Goal: Task Accomplishment & Management: Use online tool/utility

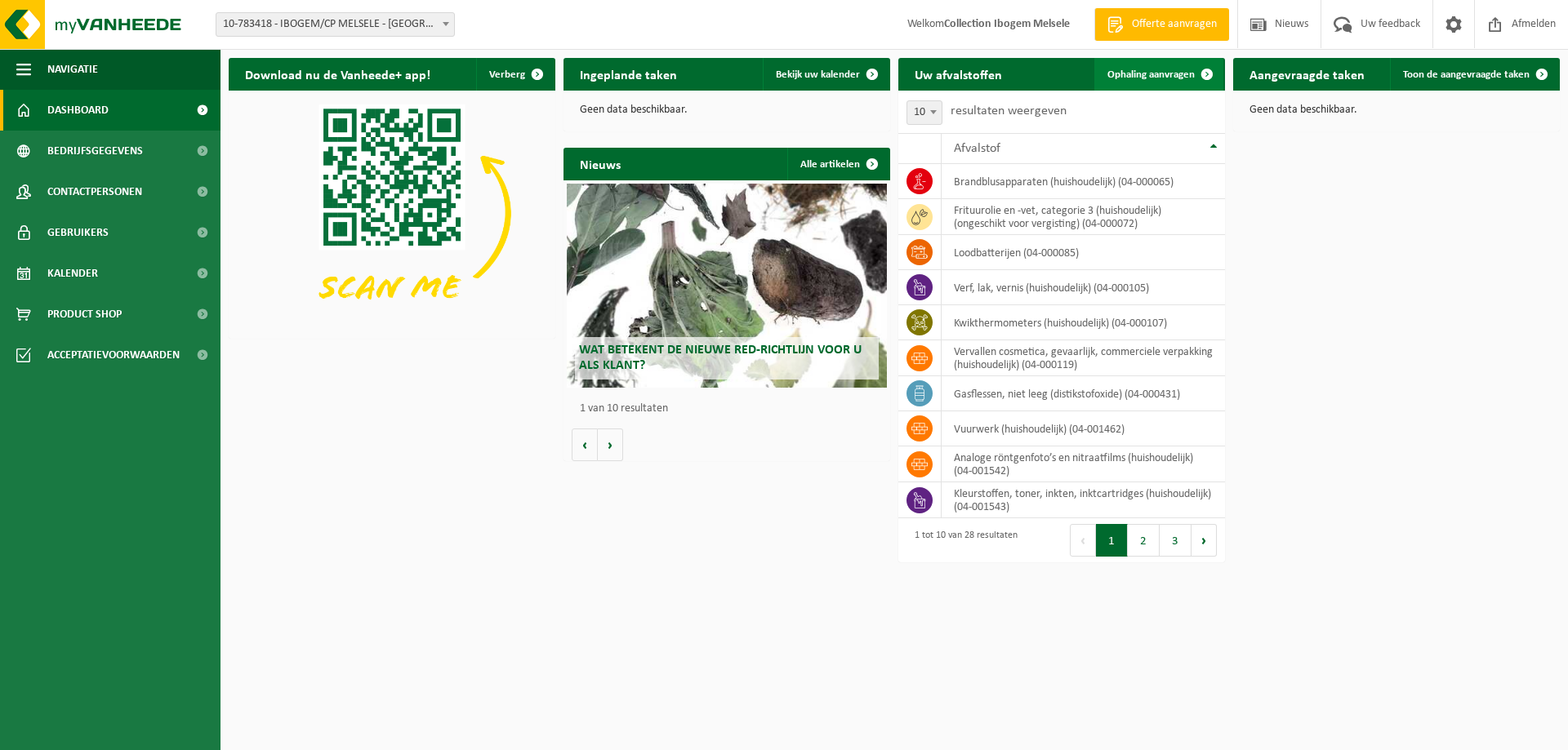
click at [1155, 77] on span "Ophaling aanvragen" at bounding box center [1151, 74] width 87 height 11
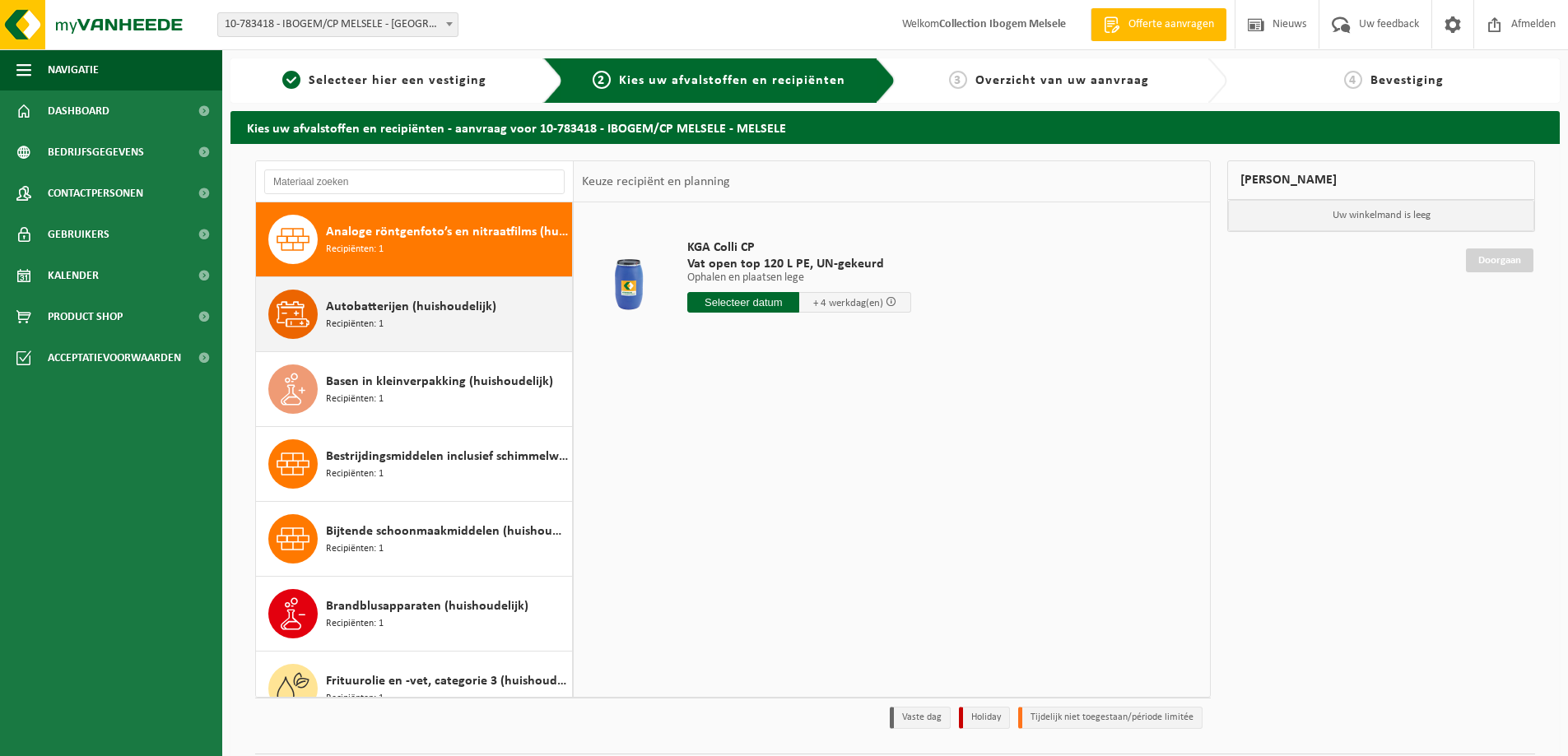
click at [382, 323] on span "Recipiënten: 1" at bounding box center [355, 325] width 58 height 16
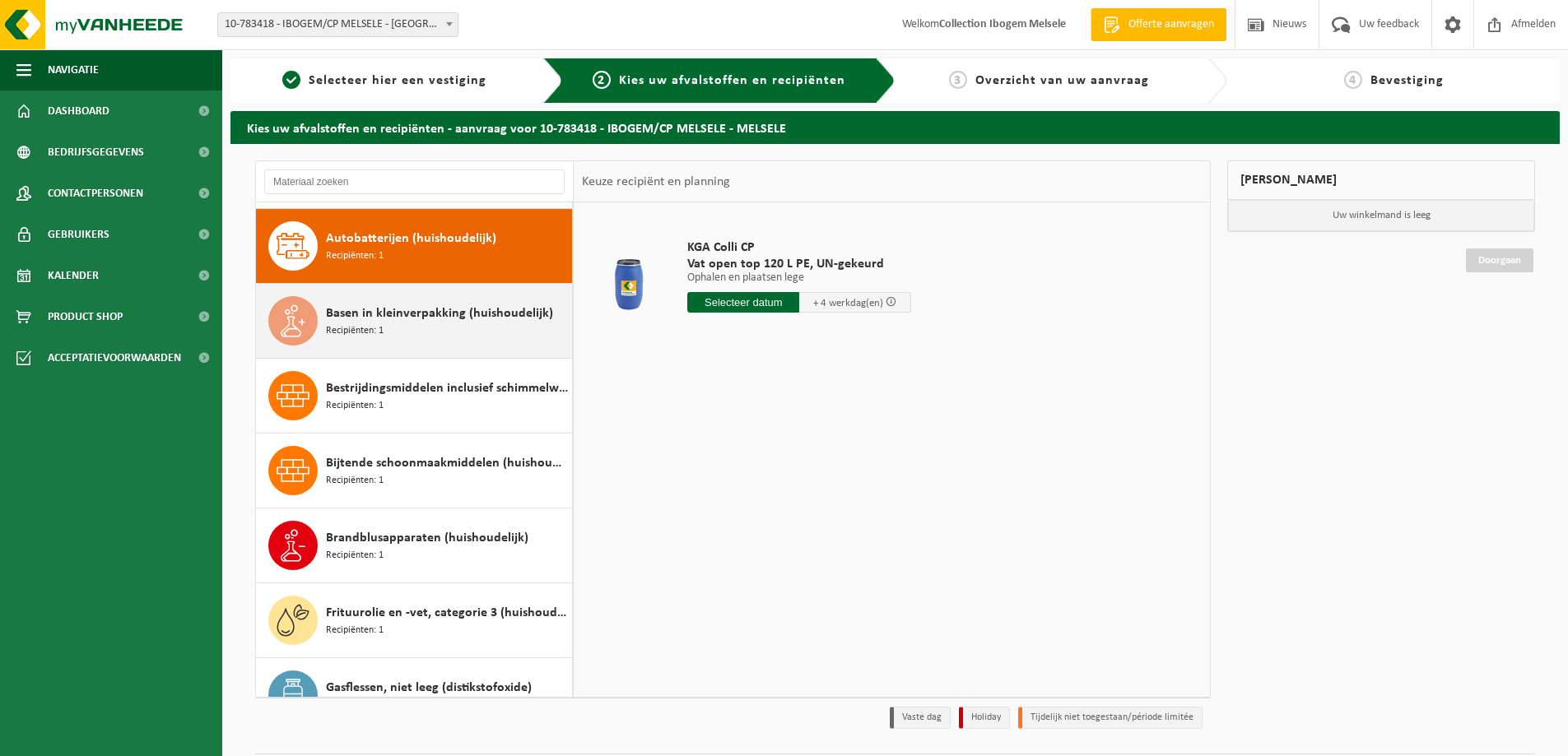
scroll to position [75, 0]
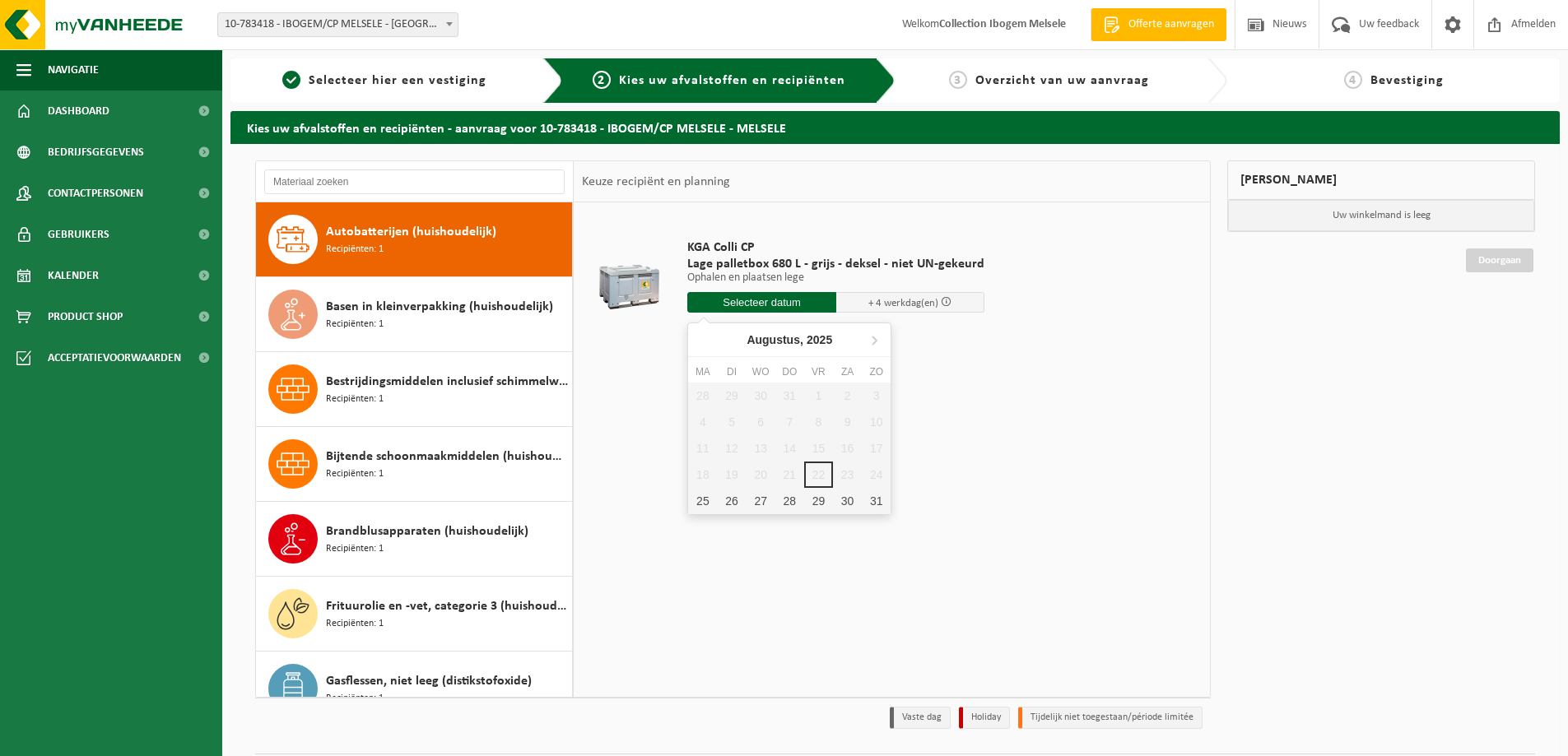
click at [806, 308] on input "text" at bounding box center [761, 302] width 149 height 21
click at [821, 497] on div "29" at bounding box center [818, 501] width 29 height 26
type input "Van 2025-08-29"
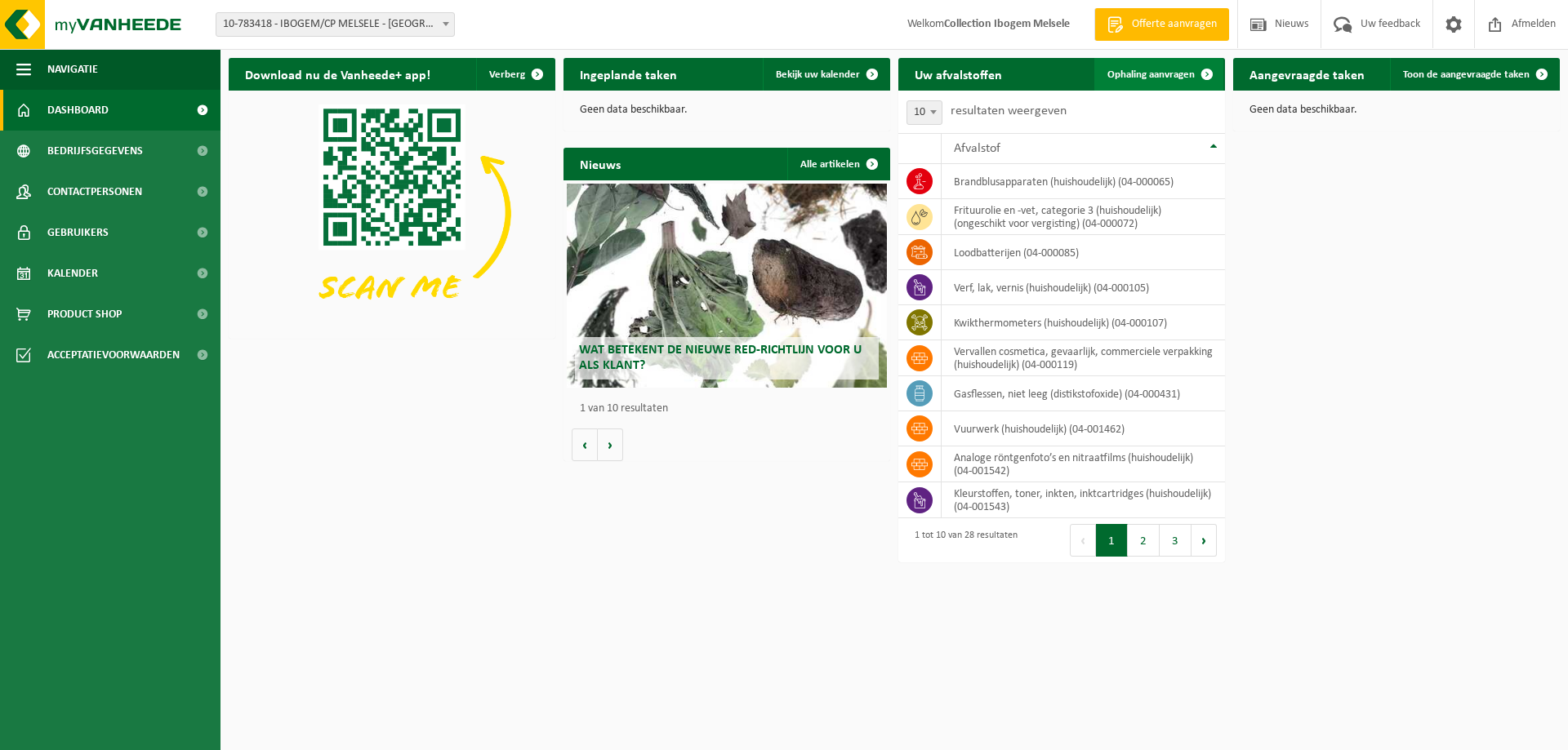
click at [1169, 69] on span "Ophaling aanvragen" at bounding box center [1151, 74] width 87 height 11
click at [1143, 541] on button "2" at bounding box center [1143, 540] width 32 height 33
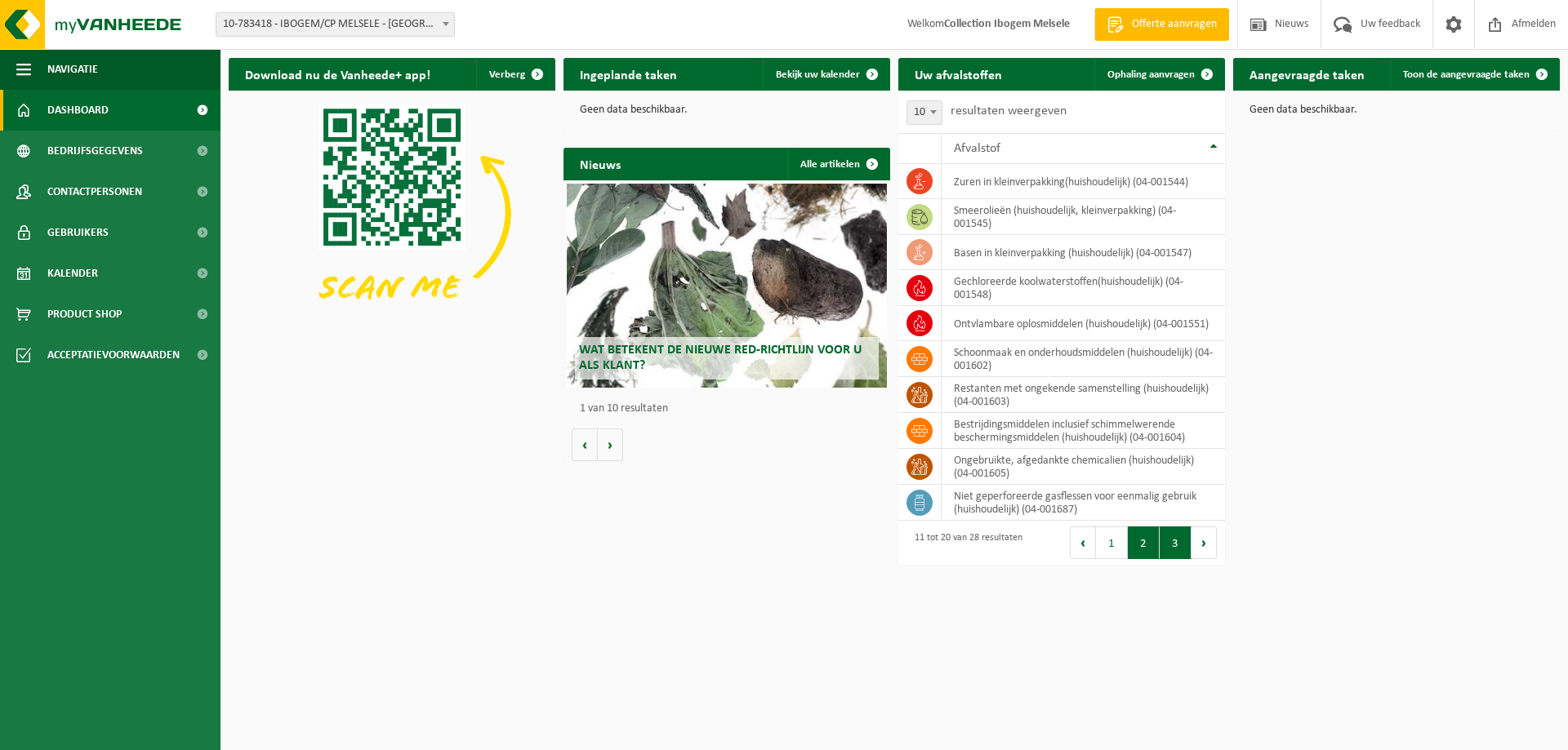
click at [1175, 544] on button "3" at bounding box center [1175, 543] width 32 height 33
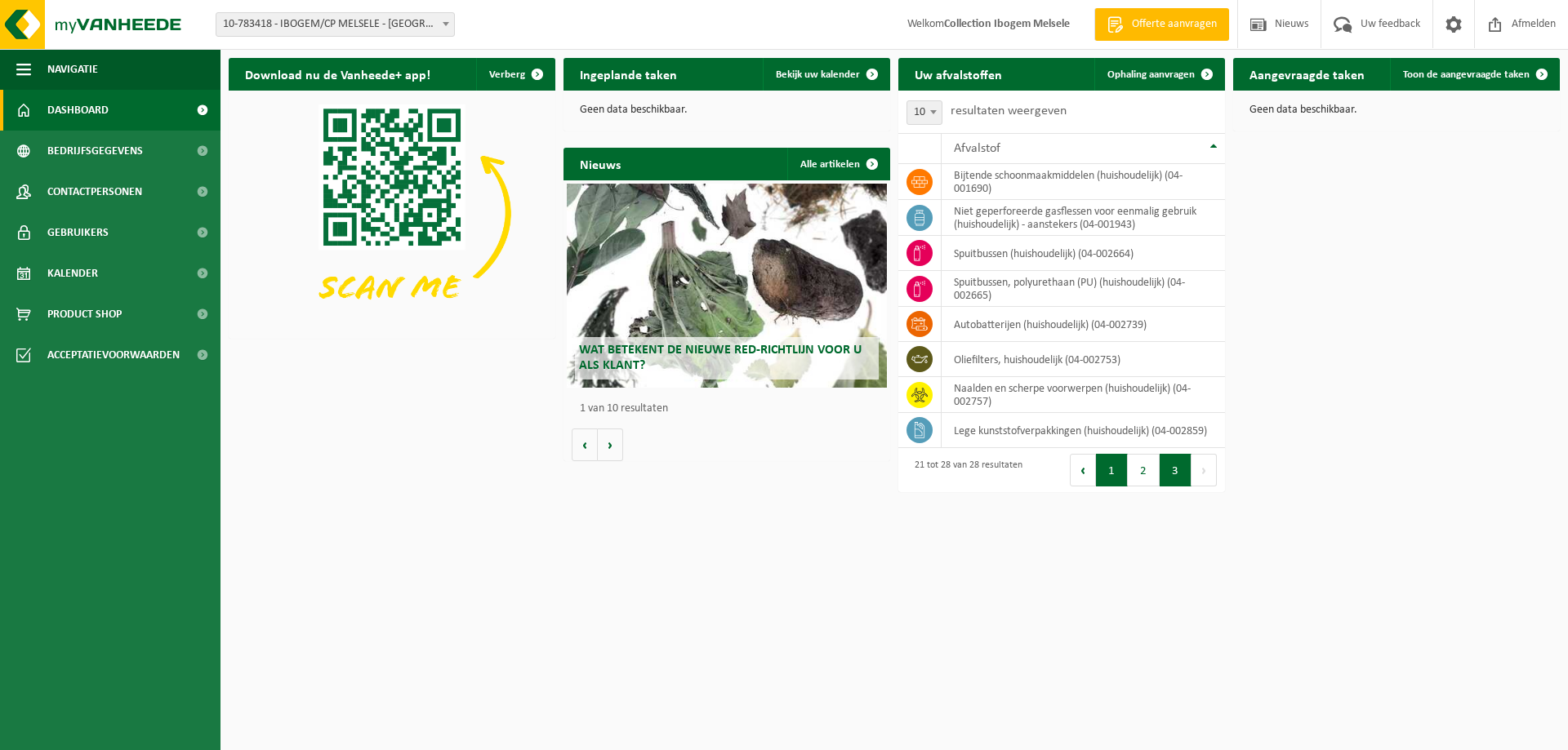
click at [1108, 474] on button "1" at bounding box center [1111, 470] width 32 height 33
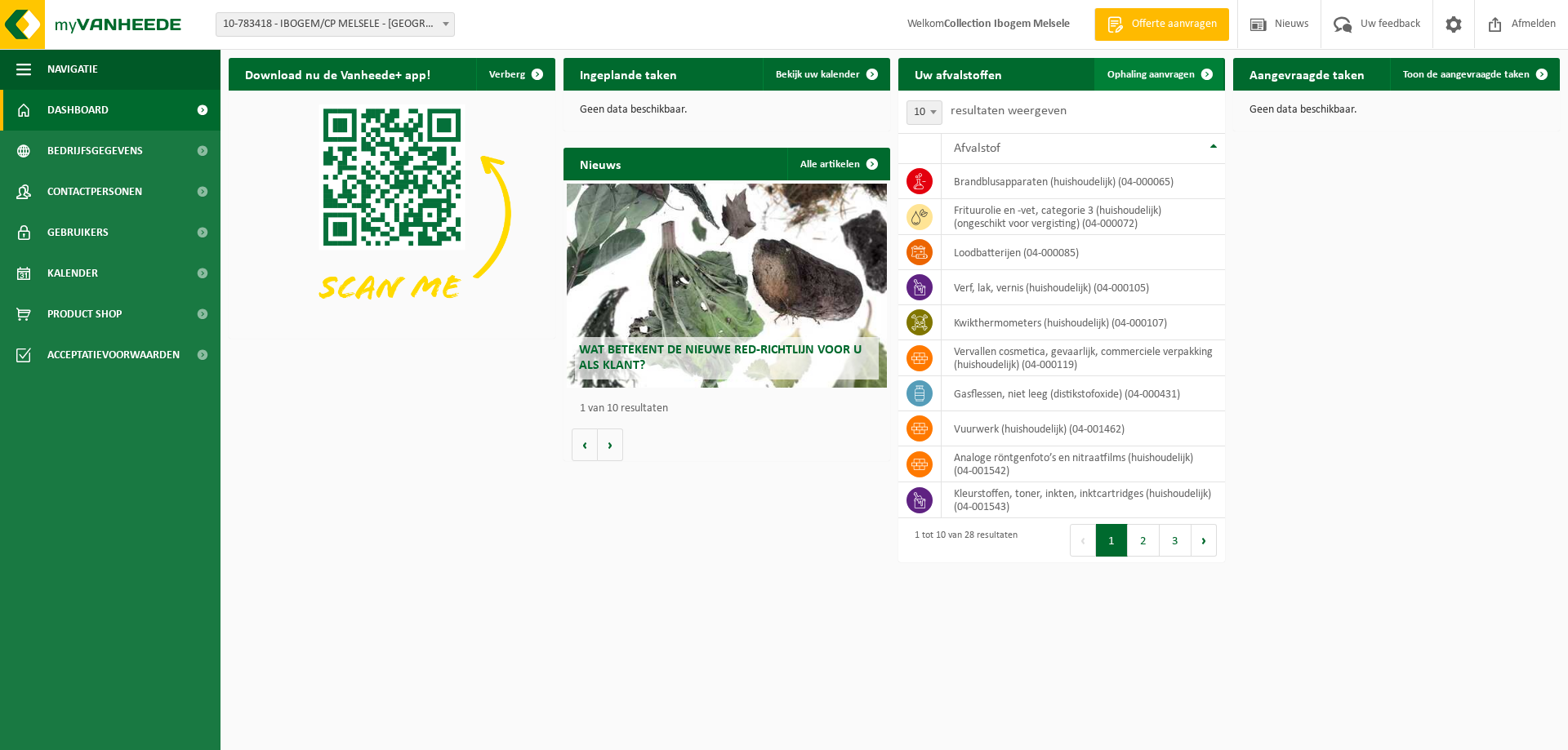
click at [1146, 66] on link "Ophaling aanvragen" at bounding box center [1159, 73] width 129 height 33
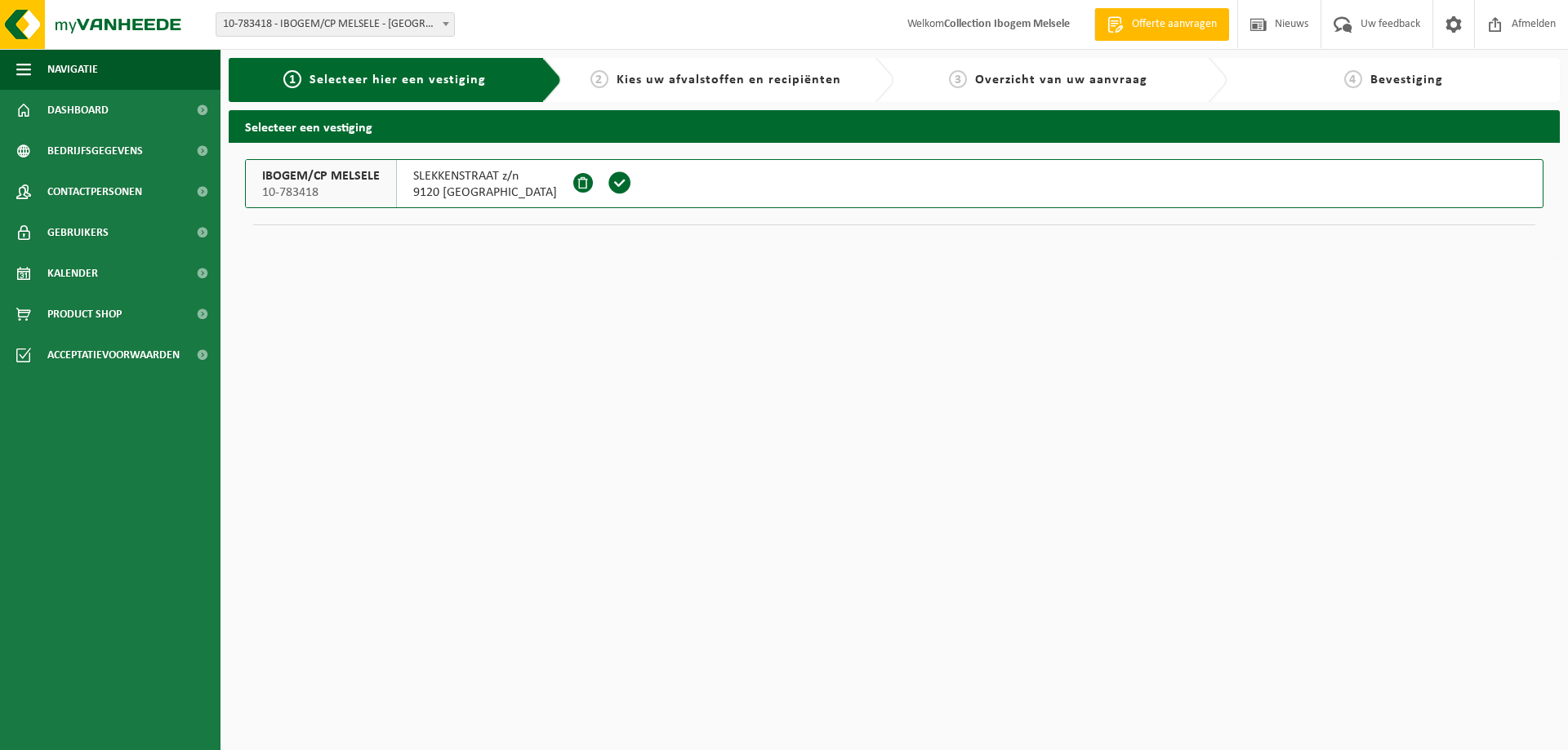
click at [744, 180] on button "IBOGEM/CP MELSELE 10-783418 SLEKKENSTRAAT z/n 9120 MELSELE" at bounding box center [894, 183] width 1298 height 49
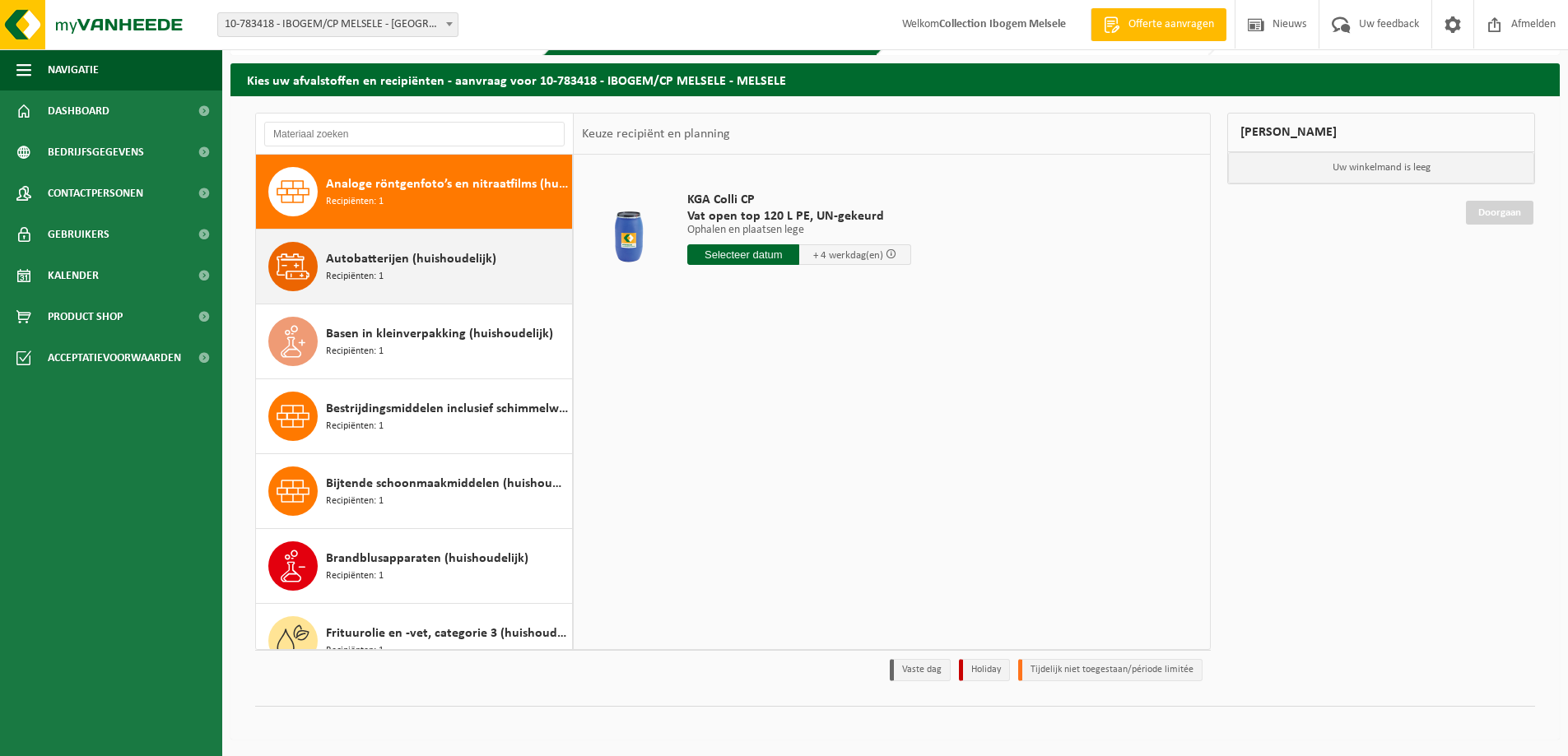
click at [444, 265] on span "Autobatterijen (huishoudelijk)" at bounding box center [411, 259] width 170 height 20
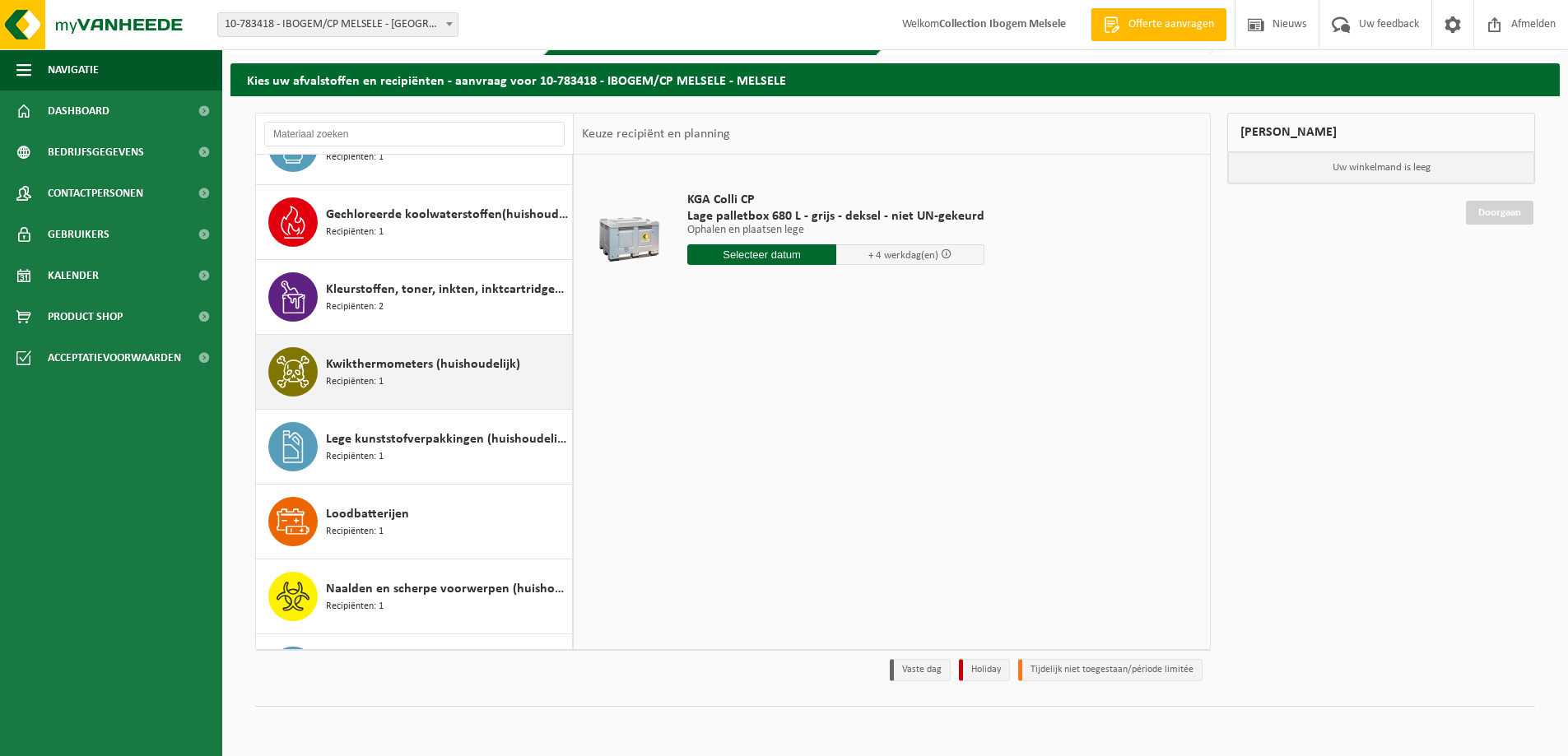
scroll to position [815, 0]
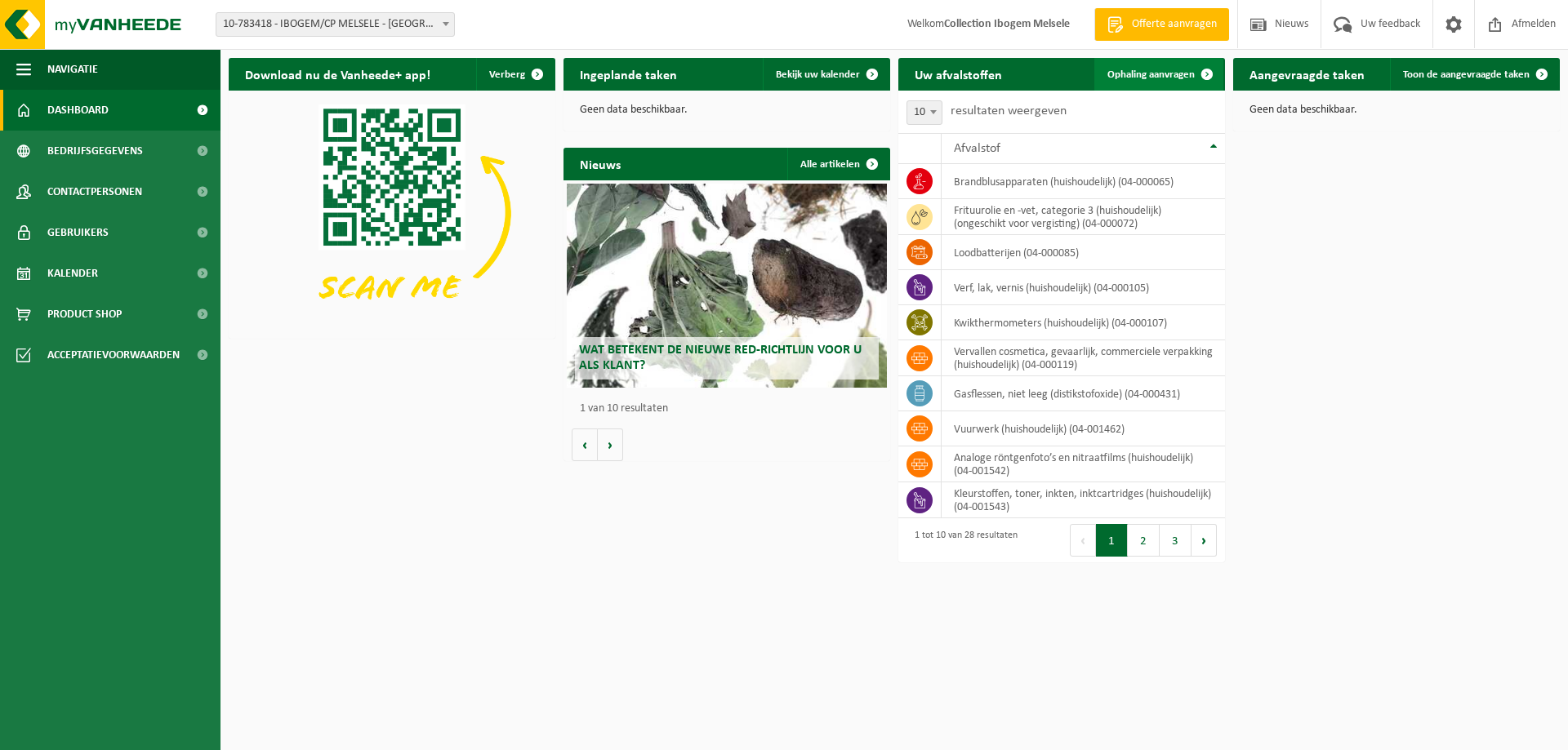
click at [1159, 67] on link "Ophaling aanvragen" at bounding box center [1159, 73] width 129 height 33
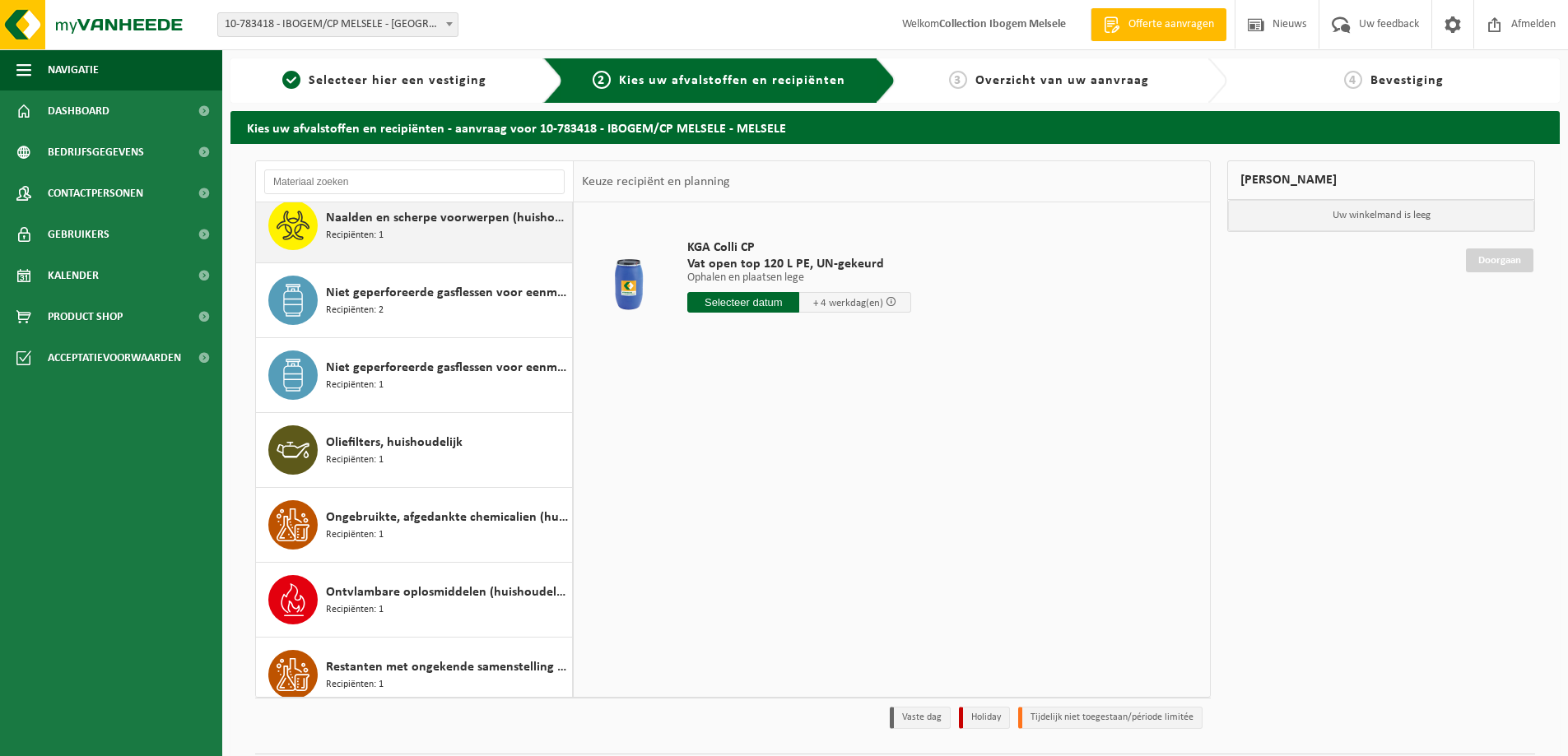
scroll to position [658, 0]
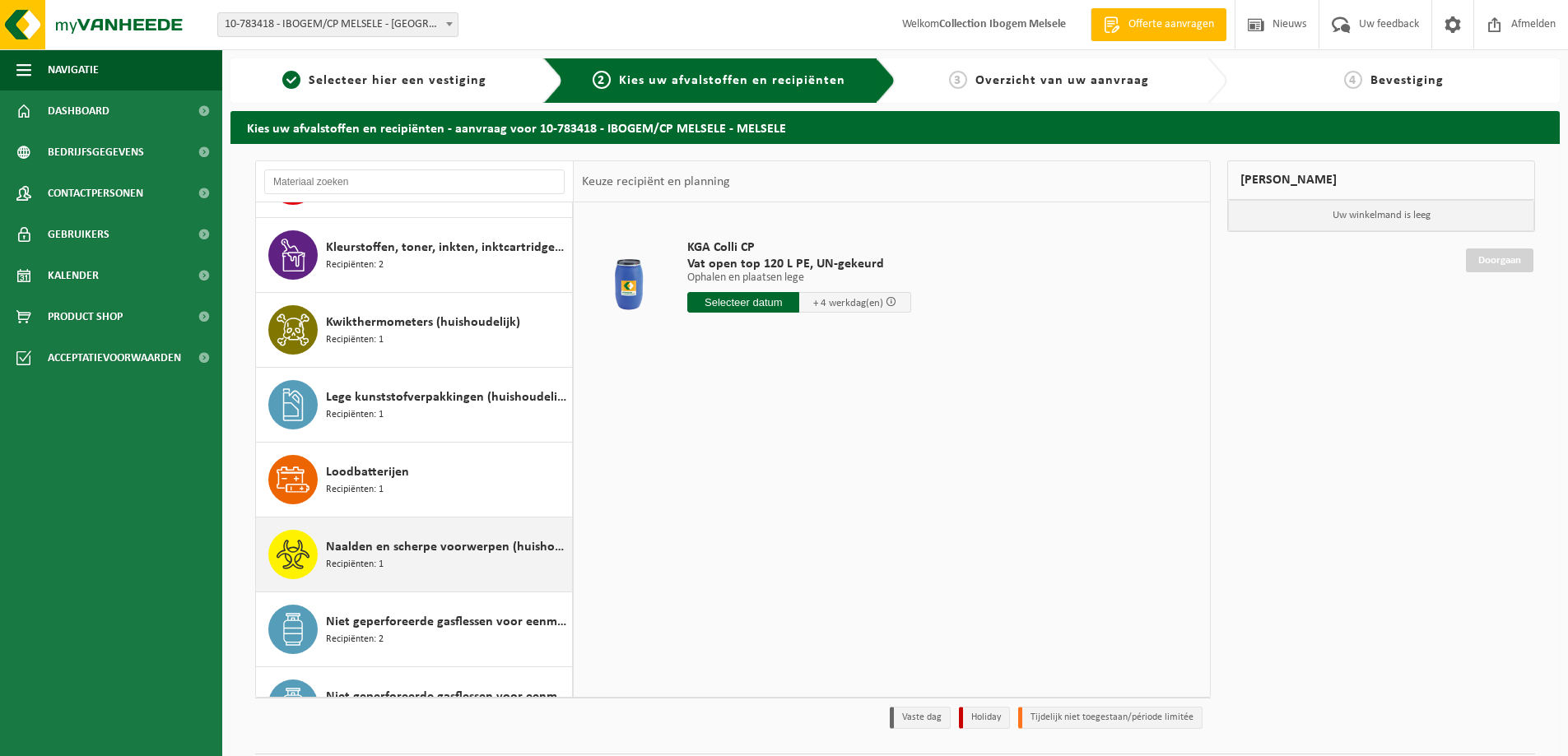
click at [393, 563] on div "Naalden en scherpe voorwerpen (huishoudelijk) Recipiënten: 1" at bounding box center [447, 554] width 242 height 49
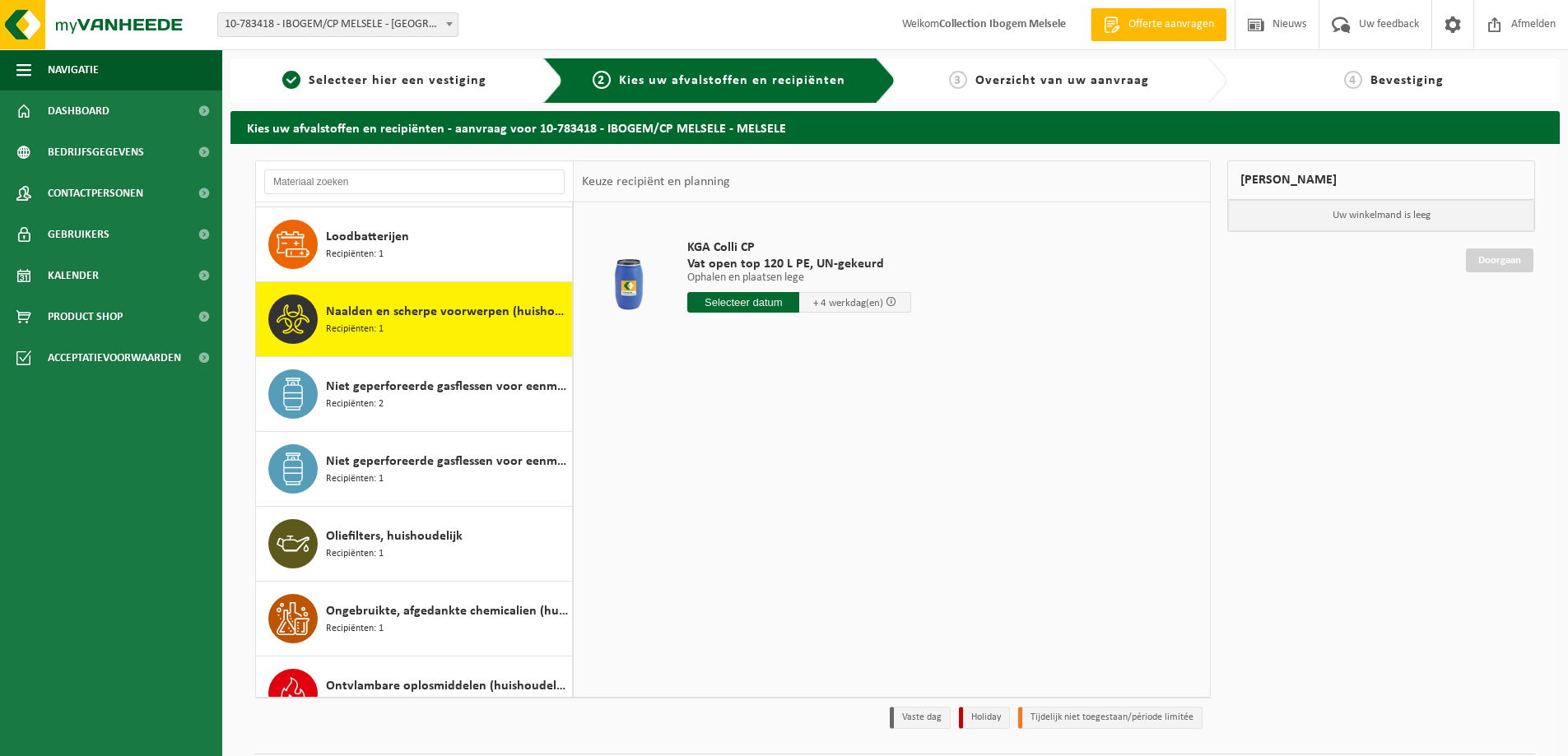
scroll to position [973, 0]
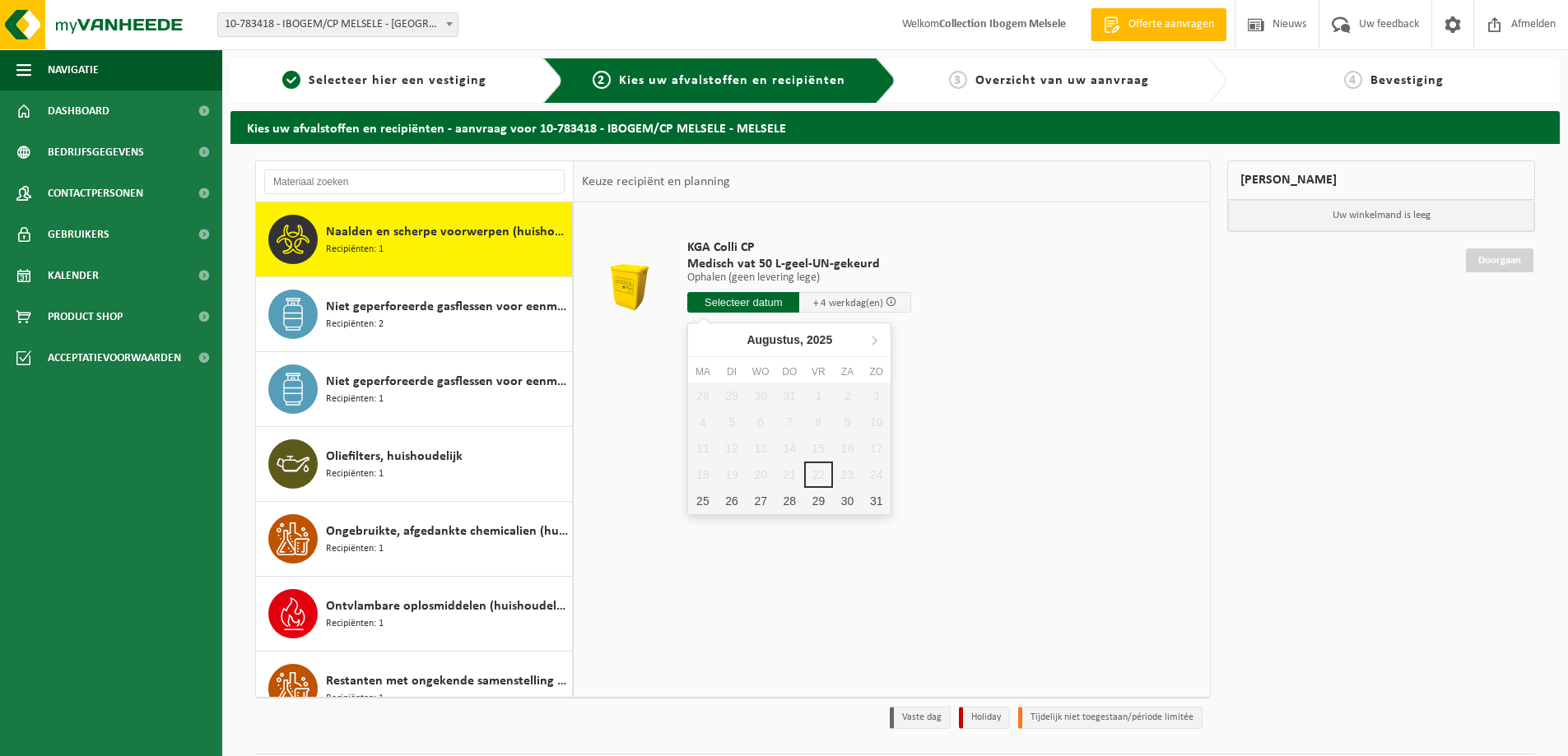
click at [751, 300] on input "text" at bounding box center [743, 302] width 112 height 21
click at [820, 497] on div "29" at bounding box center [818, 501] width 29 height 26
type input "Van [DATE]"
